Goal: Transaction & Acquisition: Subscribe to service/newsletter

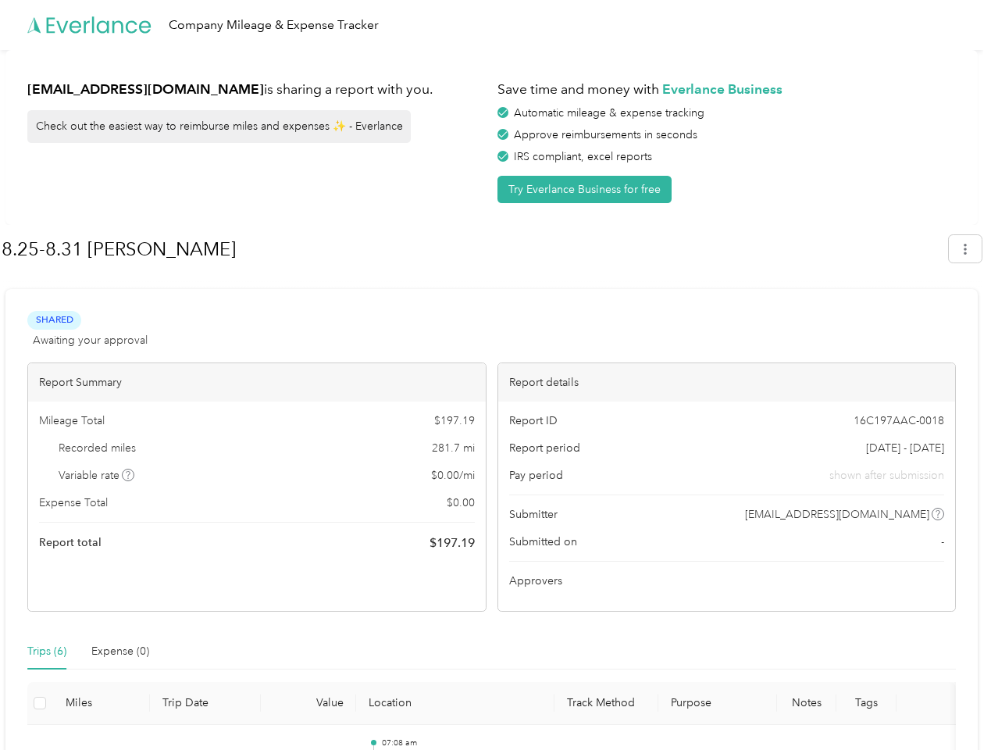
click at [498, 375] on div "Report details" at bounding box center [727, 382] width 458 height 38
click at [495, 25] on div "Company Mileage & Expense Tracker" at bounding box center [491, 25] width 983 height 50
click at [587, 189] on button "Try Everlance Business for free" at bounding box center [584, 189] width 174 height 27
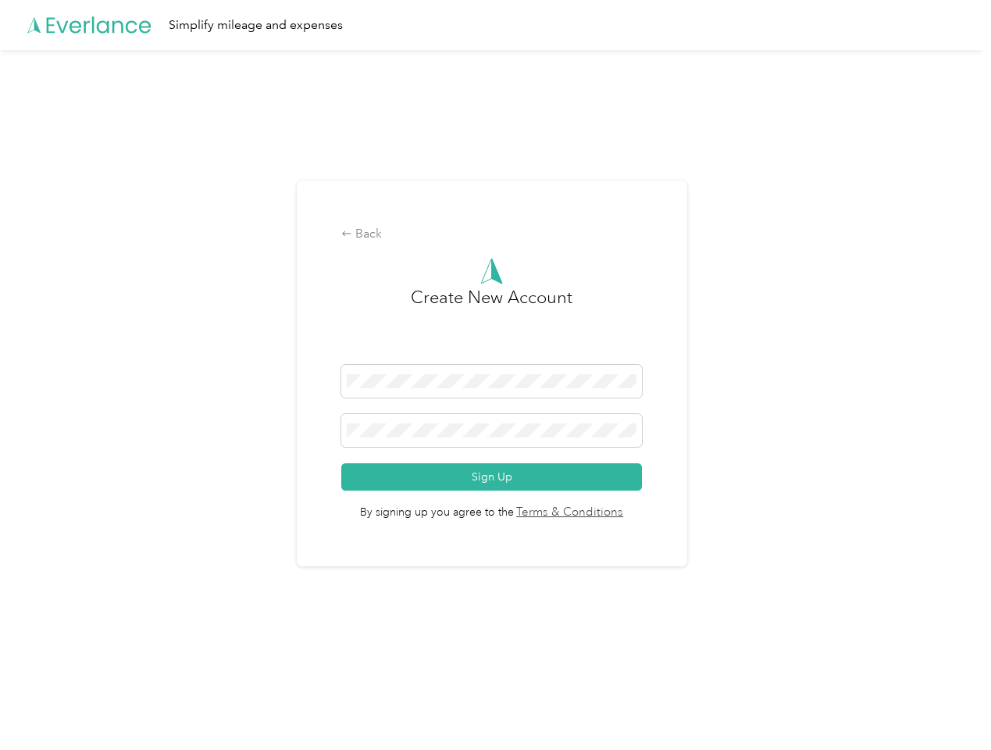
click at [474, 249] on div "Back Create New Account Sign Up By signing up you agree to the Terms & Conditio…" at bounding box center [492, 373] width 390 height 387
click at [973, 248] on div "Back Create New Account Sign Up By signing up you agree to the Terms & Conditio…" at bounding box center [491, 380] width 983 height 660
click at [129, 475] on div "Back Create New Account Sign Up By signing up you agree to the Terms & Conditio…" at bounding box center [491, 380] width 983 height 660
click at [615, 514] on link "Terms & Conditions" at bounding box center [569, 513] width 110 height 18
click at [47, 651] on div "Back Create New Account Sign Up By signing up you agree to the Terms & Conditio…" at bounding box center [491, 380] width 983 height 660
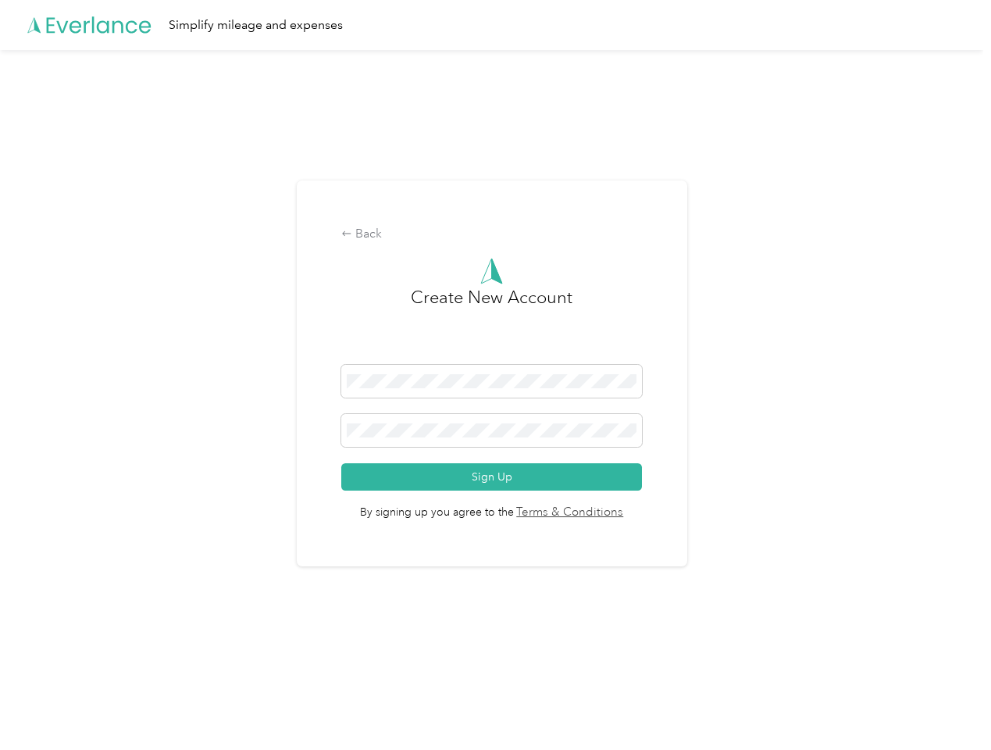
click at [120, 651] on div "Back Create New Account Sign Up By signing up you agree to the Terms & Conditio…" at bounding box center [491, 380] width 983 height 660
click at [40, 703] on div "Back Create New Account Sign Up By signing up you agree to the Terms & Conditio…" at bounding box center [491, 380] width 983 height 660
